Goal: Task Accomplishment & Management: Manage account settings

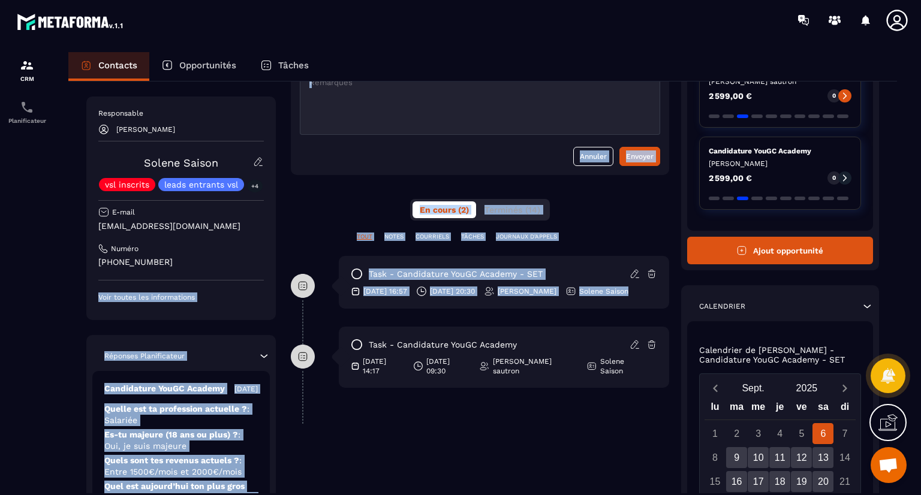
scroll to position [317, 0]
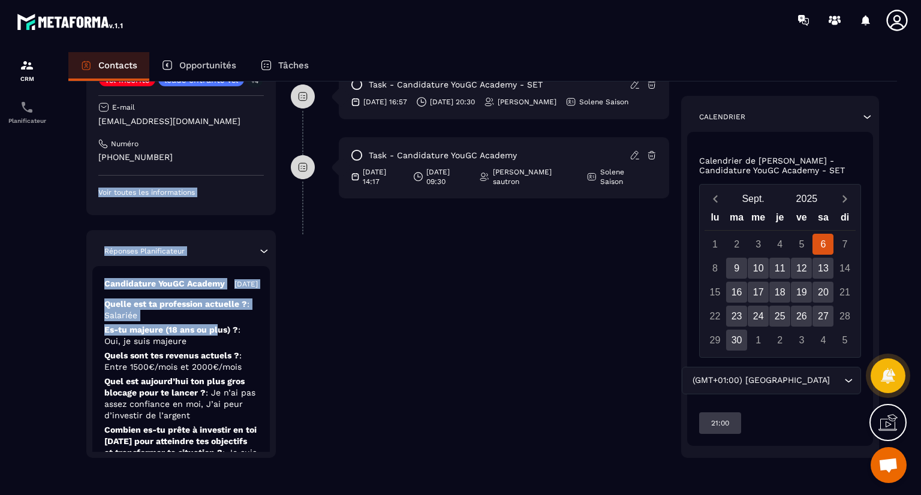
drag, startPoint x: 259, startPoint y: 299, endPoint x: 216, endPoint y: 329, distance: 52.6
click at [216, 329] on div "Responsable [PERSON_NAME] Solene Saison vsl inscrits leads entrants vsl +4 E-ma…" at bounding box center [180, 225] width 189 height 466
click at [216, 321] on p "Quelle est ta profession actuelle ? : [GEOGRAPHIC_DATA]" at bounding box center [180, 310] width 153 height 23
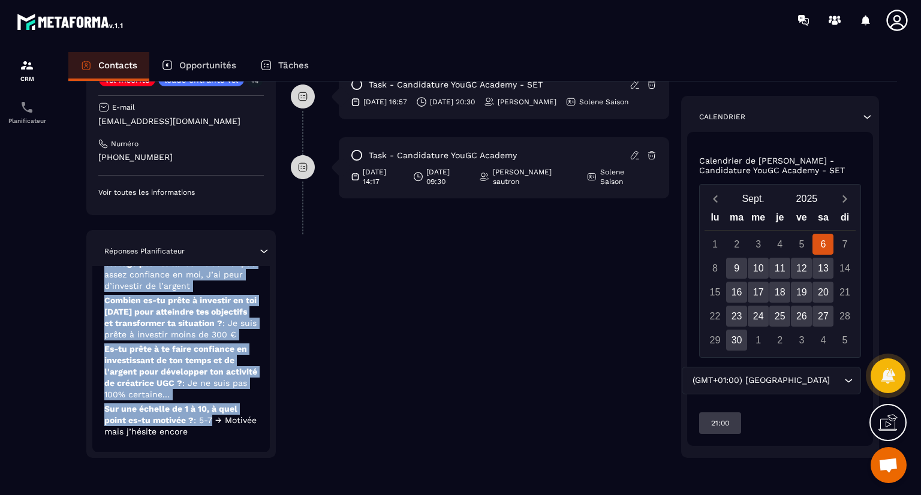
scroll to position [158, 0]
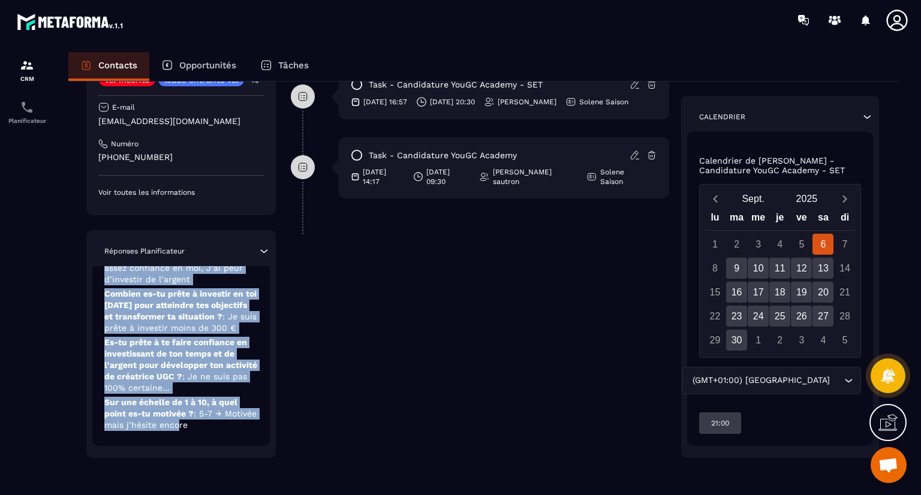
drag, startPoint x: 219, startPoint y: 351, endPoint x: 215, endPoint y: 451, distance: 100.2
click at [215, 451] on div "Réponses Planificateur Candidature YouGC Academy [DATE] Quelle est ta professio…" at bounding box center [180, 344] width 189 height 228
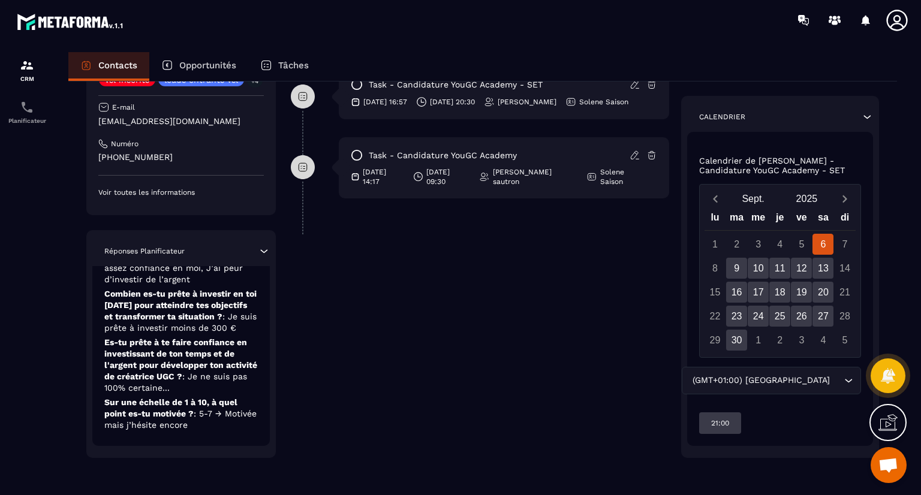
click at [230, 439] on div "Candidature YouGC Academy [DATE] Quelle est ta profession actuelle ? : Salariée…" at bounding box center [180, 288] width 177 height 316
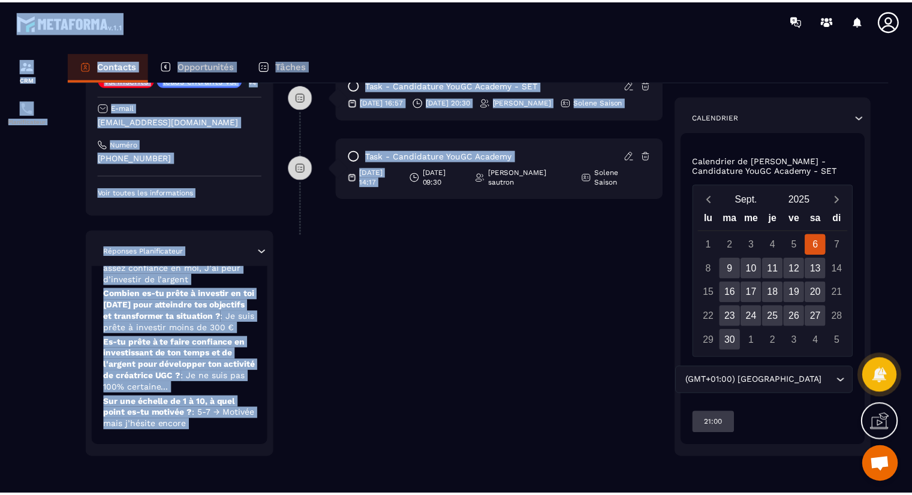
scroll to position [0, 0]
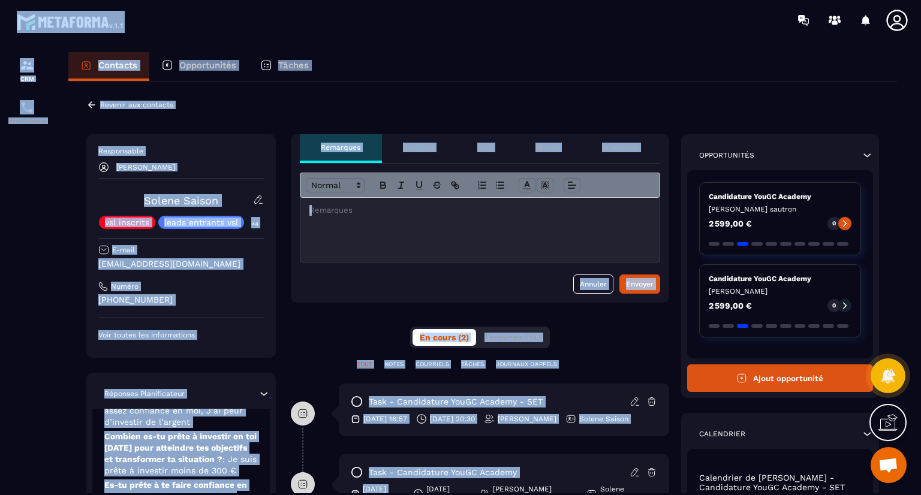
drag, startPoint x: 438, startPoint y: 290, endPoint x: 430, endPoint y: -5, distance: 295.1
click at [430, 0] on html "CRM Planificateur Contacts Opportunités Tâches Revenir aux contacts Responsable…" at bounding box center [460, 247] width 921 height 495
click at [451, 69] on div "Contacts Opportunités Tâches" at bounding box center [482, 66] width 829 height 29
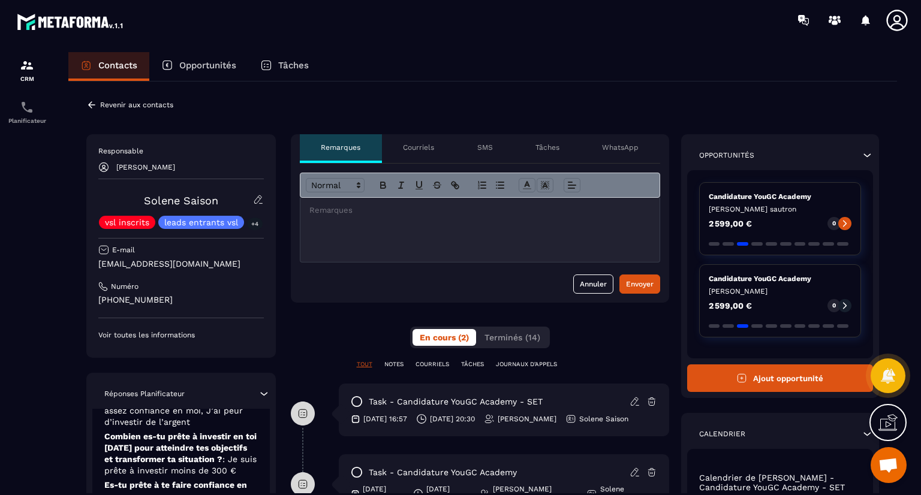
click at [596, 75] on div "Contacts Opportunités Tâches" at bounding box center [482, 66] width 829 height 29
click at [91, 104] on icon at bounding box center [91, 104] width 7 height 7
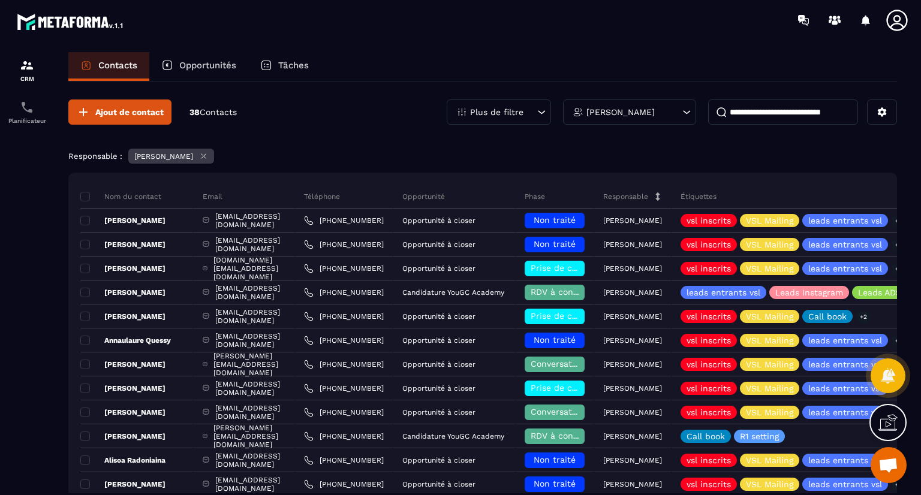
click at [758, 114] on input at bounding box center [783, 112] width 150 height 25
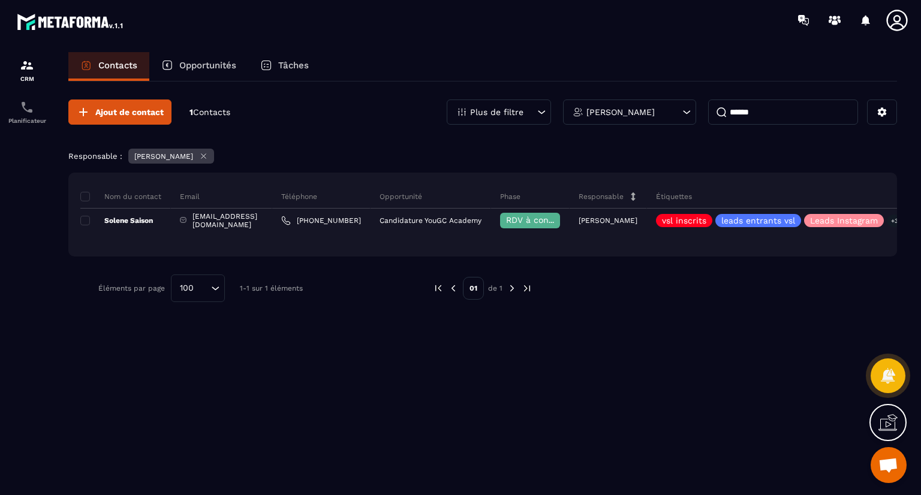
type input "******"
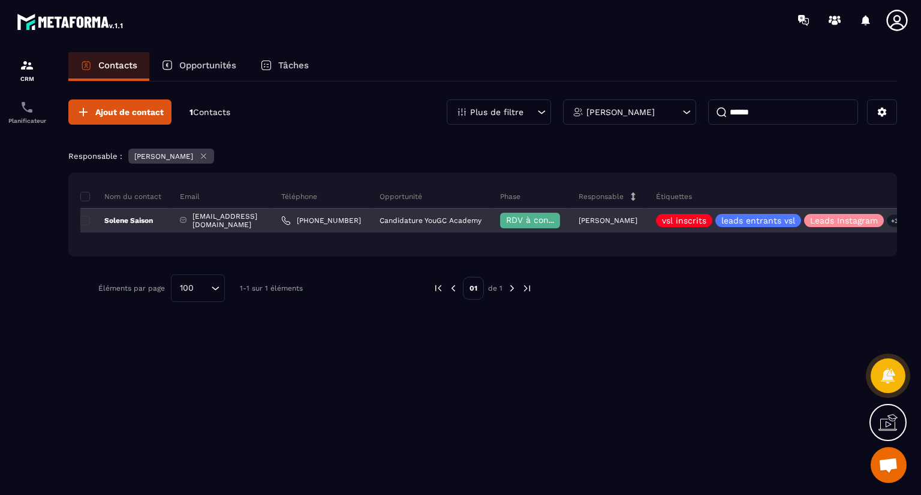
click at [519, 223] on span "RDV à confimer ❓" at bounding box center [544, 220] width 77 height 10
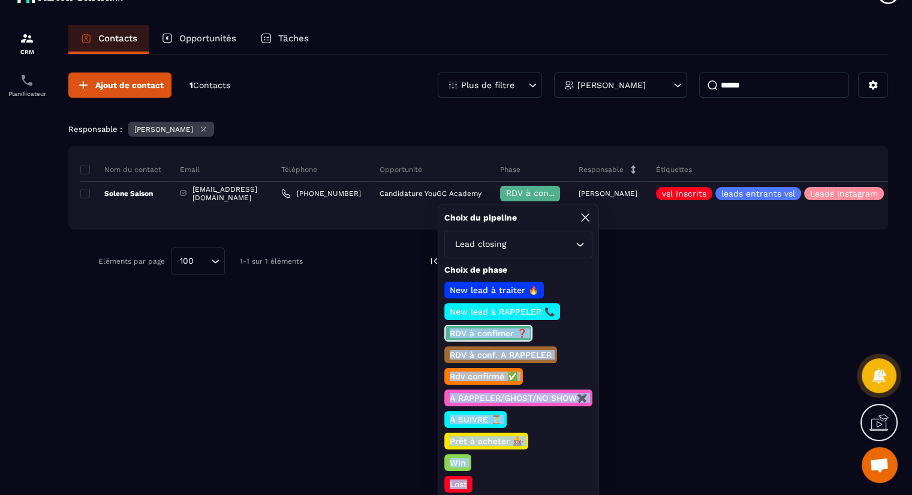
scroll to position [31, 0]
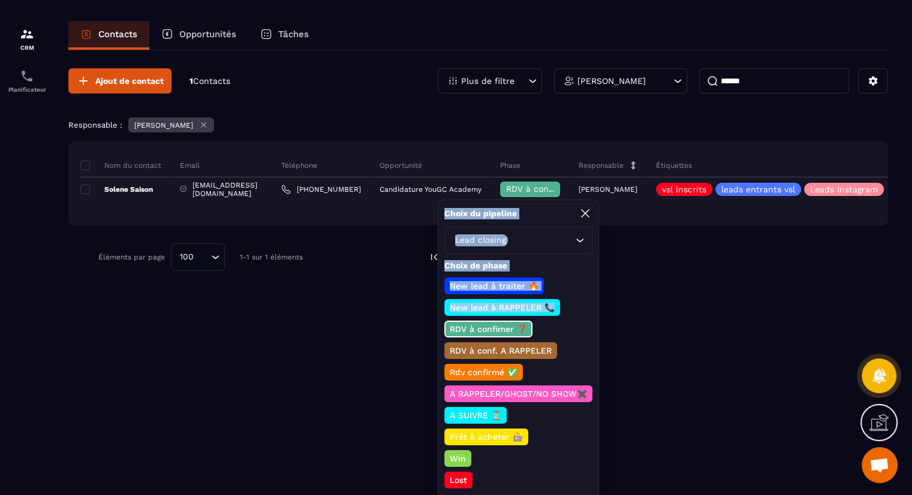
drag, startPoint x: 588, startPoint y: 390, endPoint x: 591, endPoint y: 495, distance: 105.6
click at [591, 464] on html "CRM Planificateur Contacts Opportunités Tâches Ajout de contact 1 Contacts Plus…" at bounding box center [456, 216] width 912 height 495
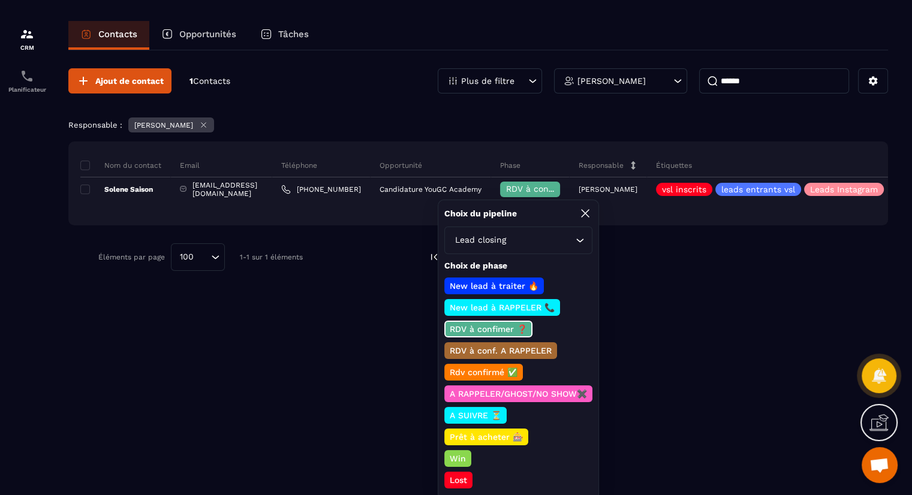
click at [324, 419] on div "Ajout de contact 1 Contacts Plus de filtre [PERSON_NAME] ****** Responsable : […" at bounding box center [478, 256] width 820 height 412
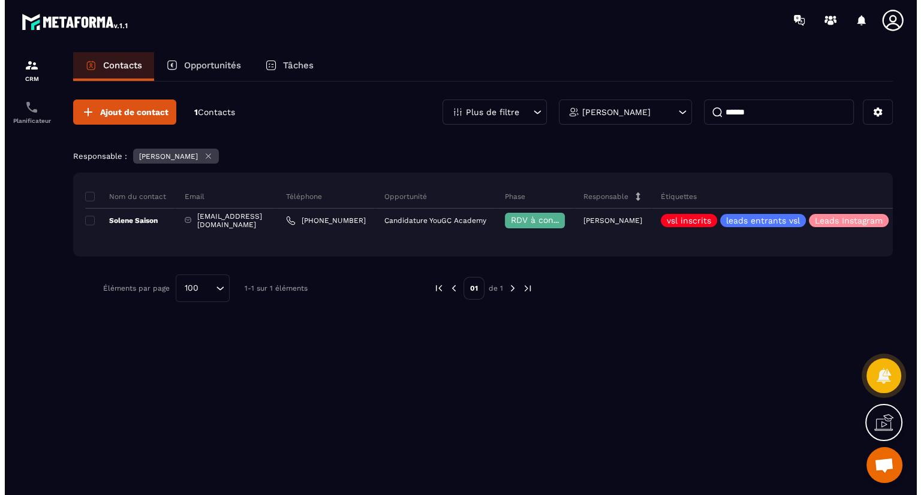
scroll to position [0, 0]
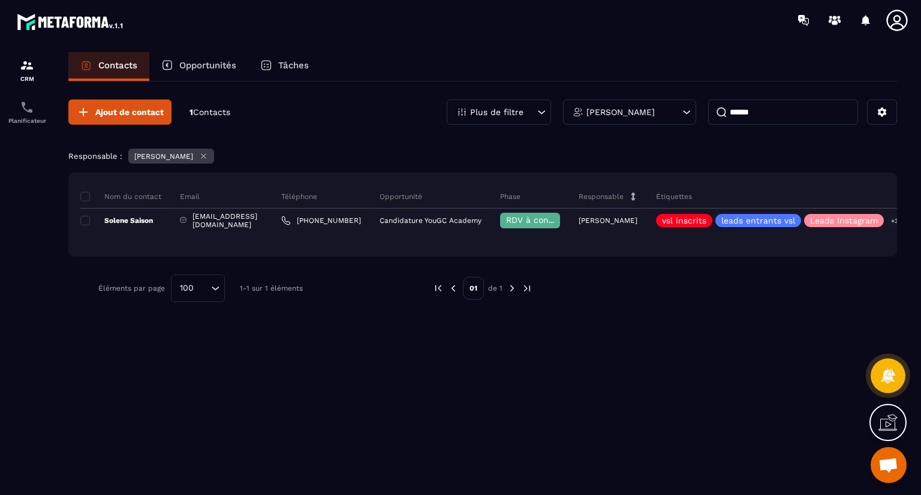
drag, startPoint x: 767, startPoint y: 112, endPoint x: 719, endPoint y: 111, distance: 48.0
click at [719, 111] on input "******" at bounding box center [783, 112] width 150 height 25
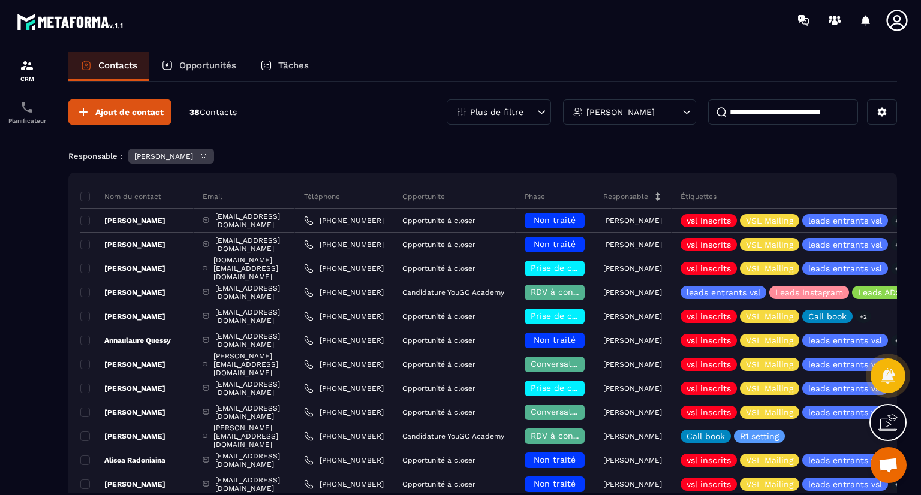
paste input "**********"
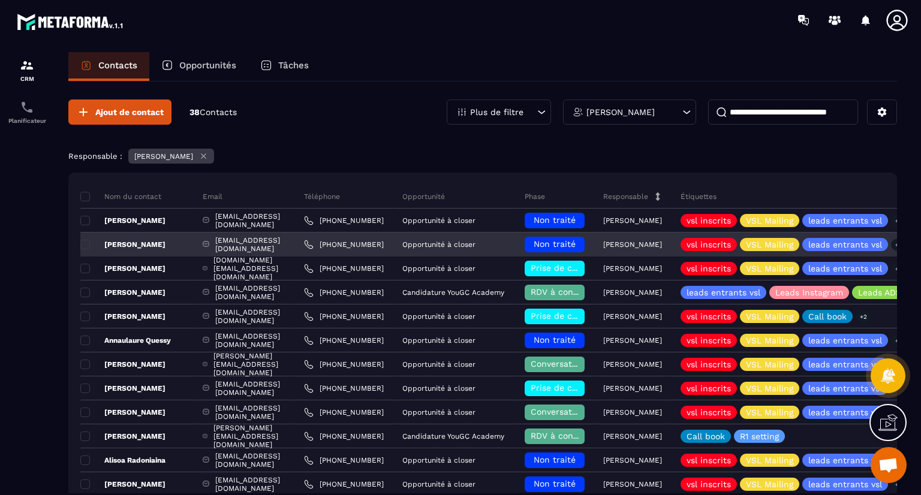
scroll to position [0, 36]
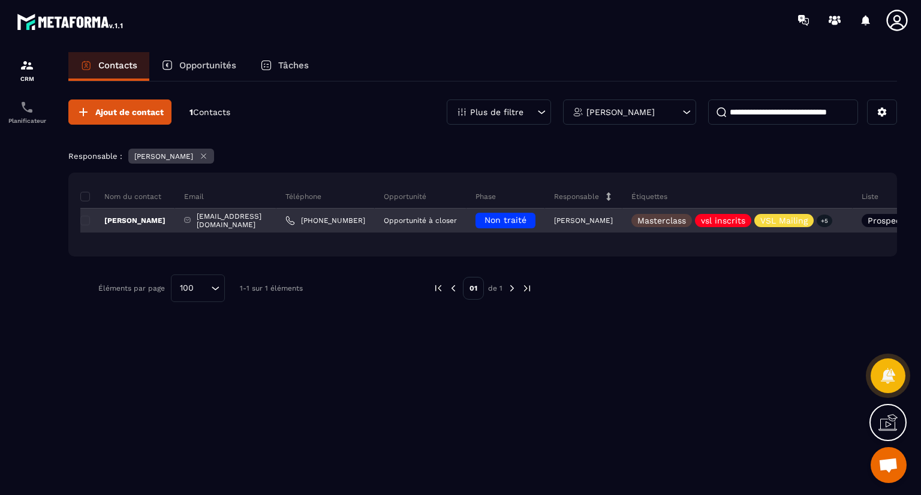
type input "**********"
click at [165, 219] on p "[PERSON_NAME]" at bounding box center [122, 221] width 85 height 10
